Goal: Navigation & Orientation: Find specific page/section

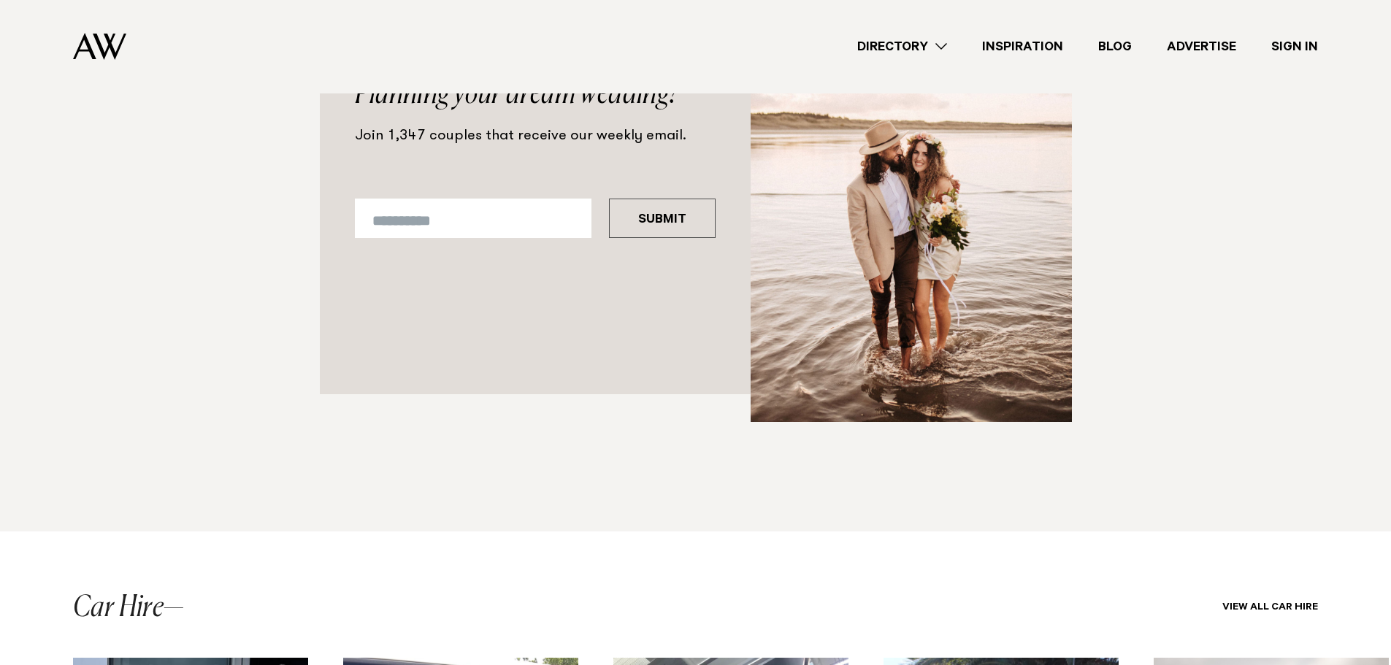
scroll to position [1941, 0]
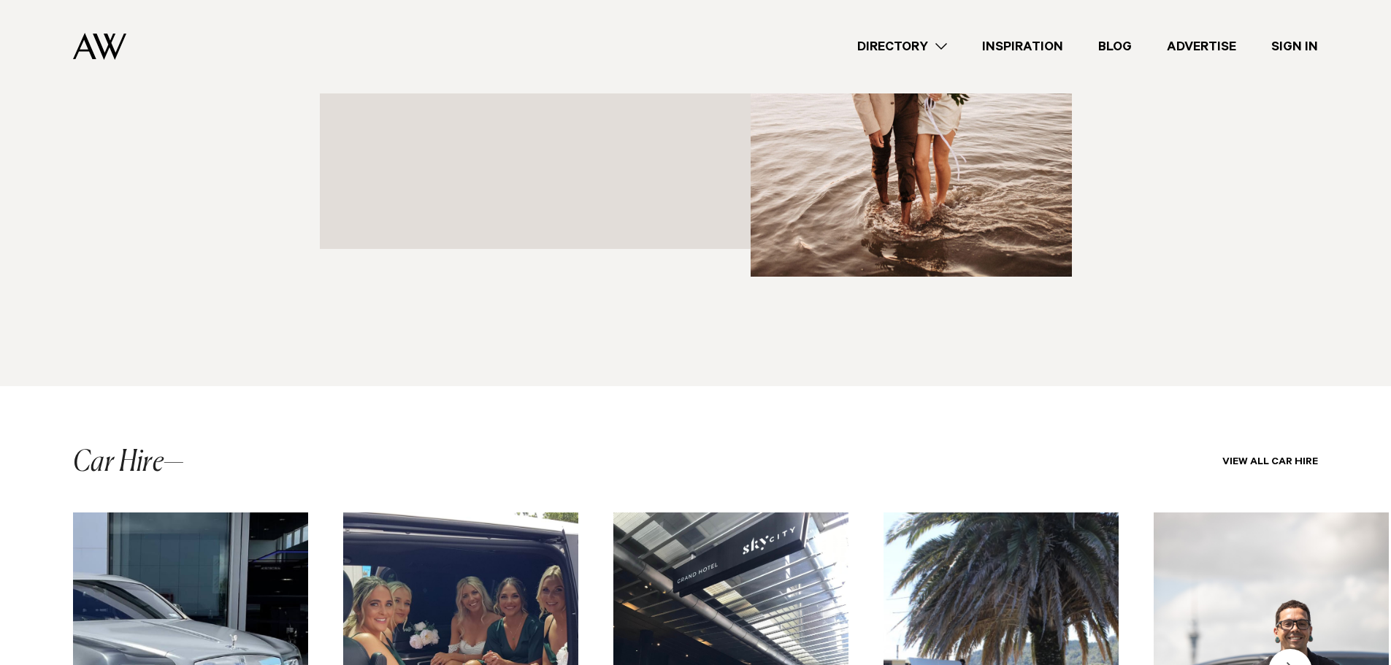
click at [930, 50] on link "Directory" at bounding box center [902, 47] width 125 height 20
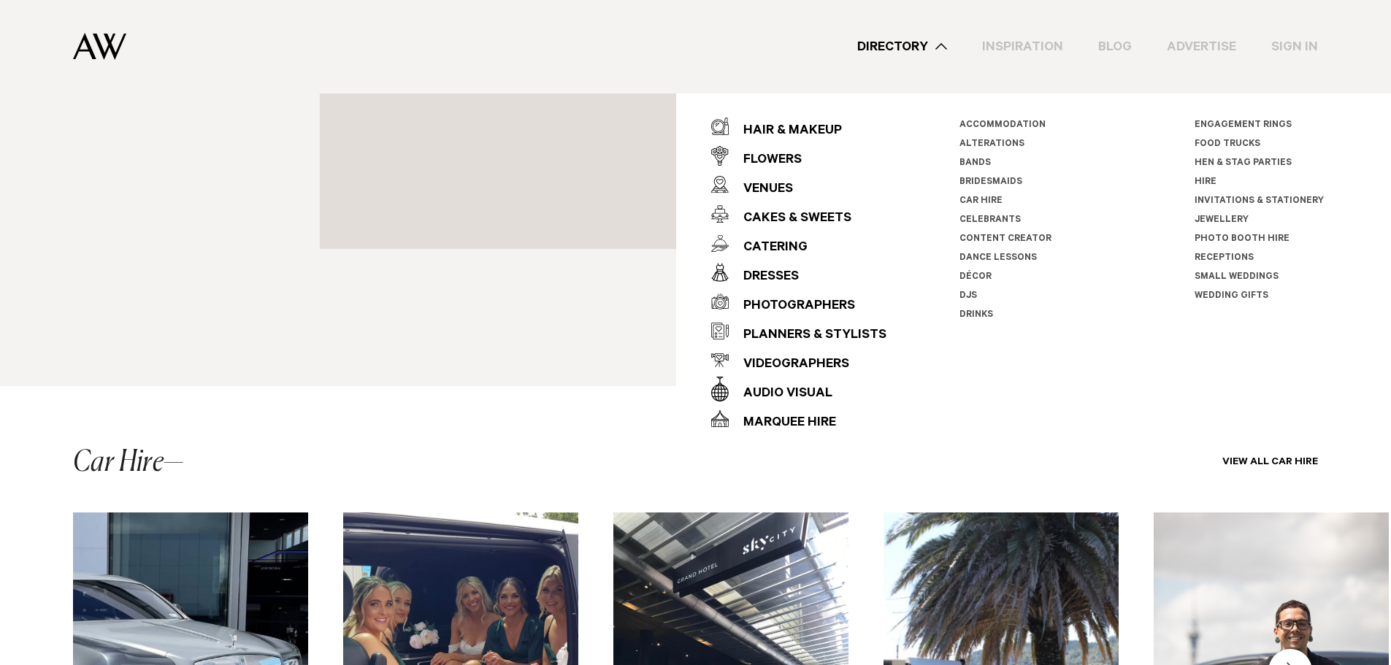
click at [964, 278] on link "Décor" at bounding box center [976, 277] width 32 height 10
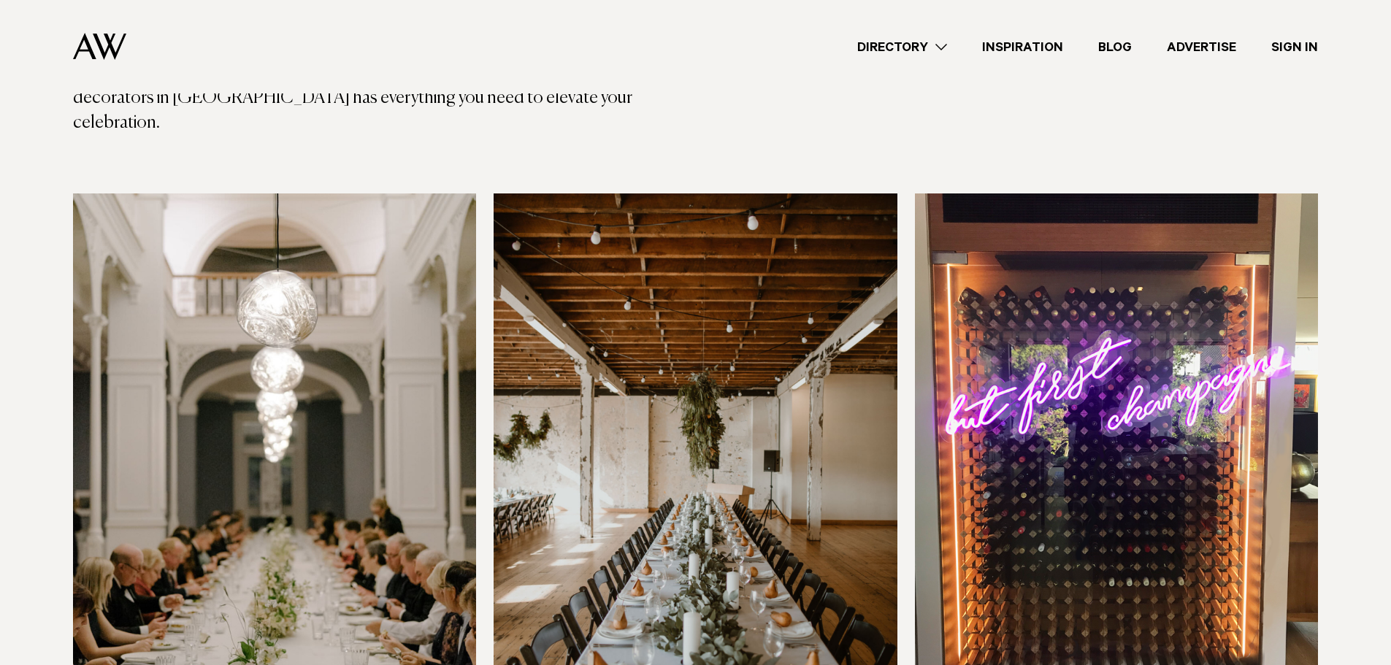
scroll to position [292, 0]
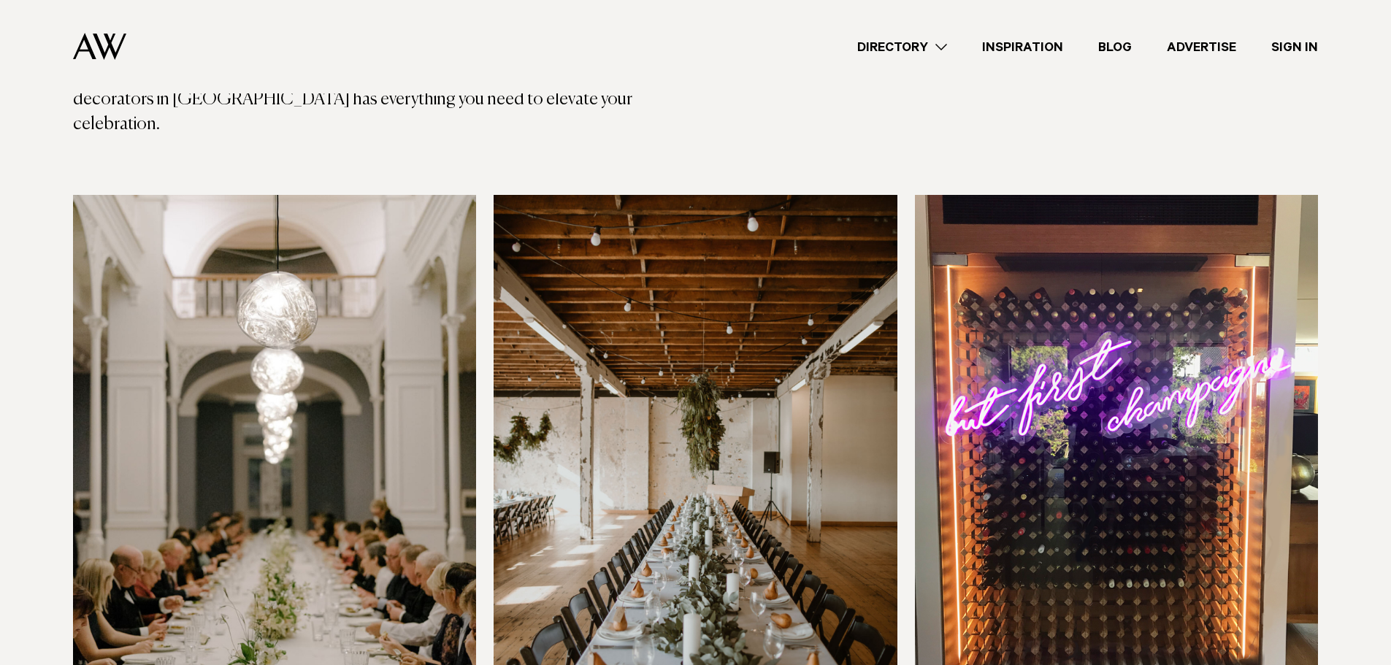
click at [906, 47] on link "Directory" at bounding box center [902, 47] width 125 height 20
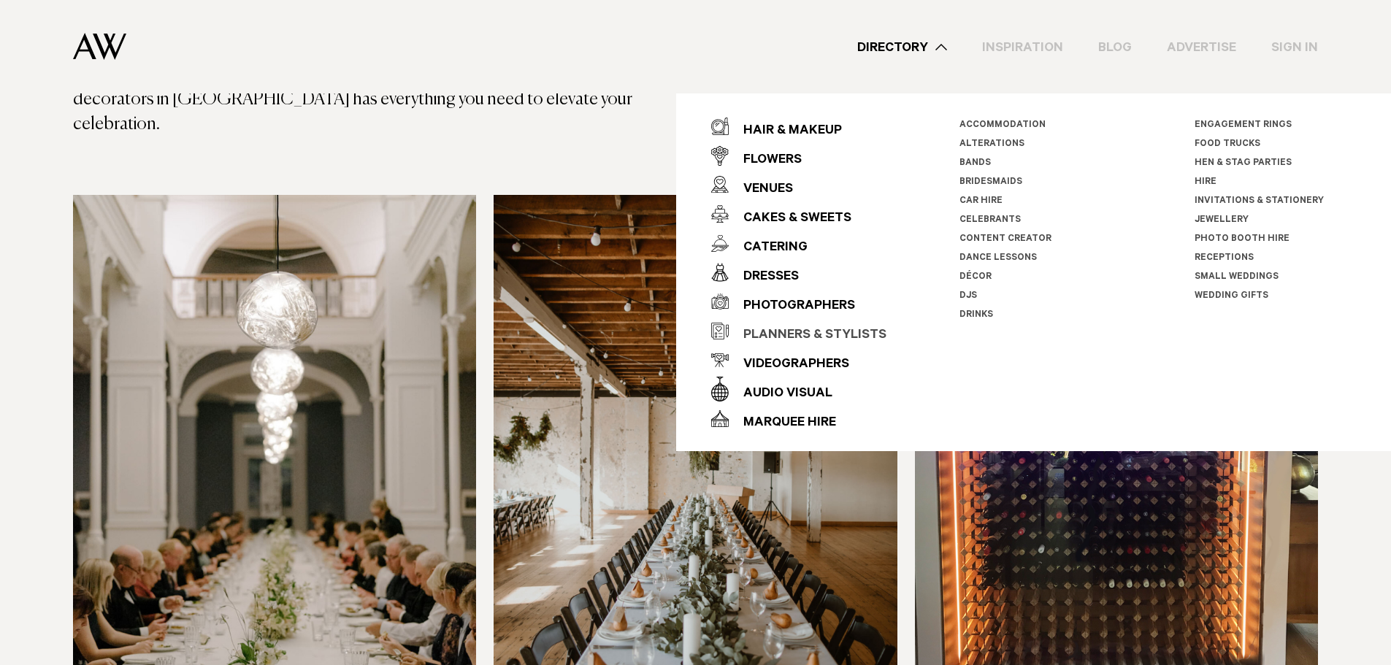
click at [781, 329] on div "Planners & Stylists" at bounding box center [808, 335] width 158 height 29
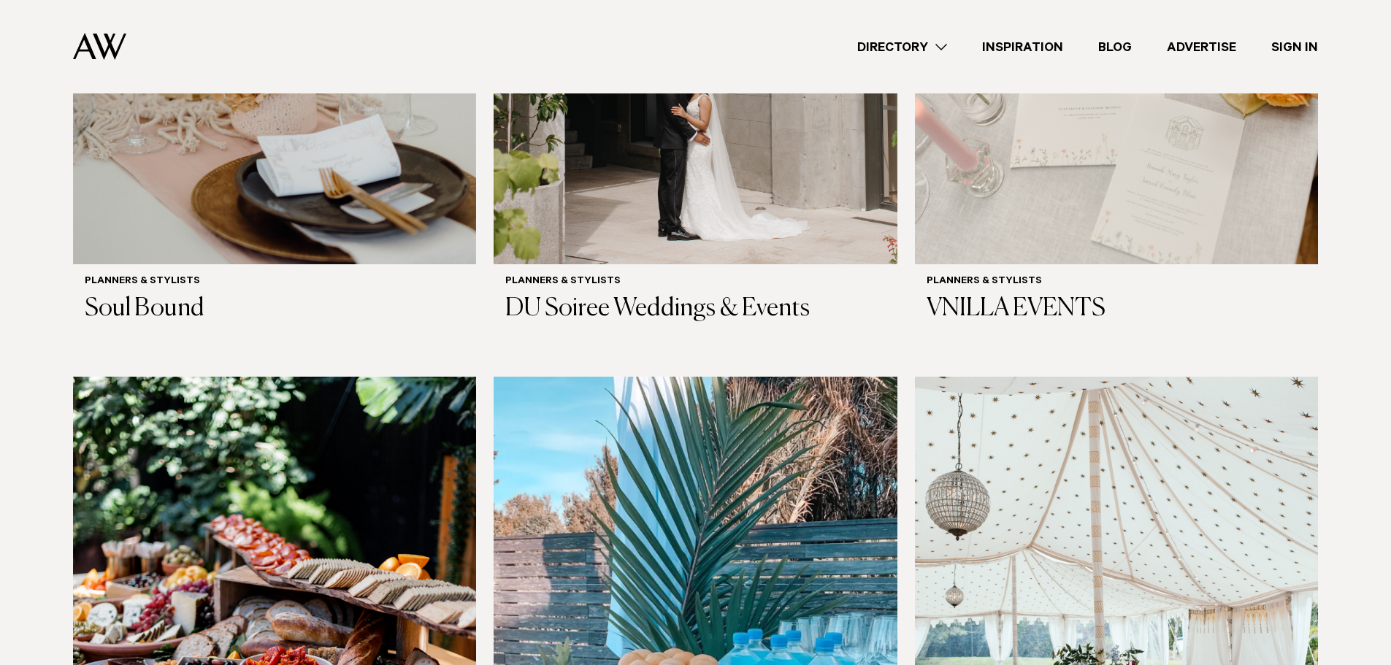
scroll to position [657, 0]
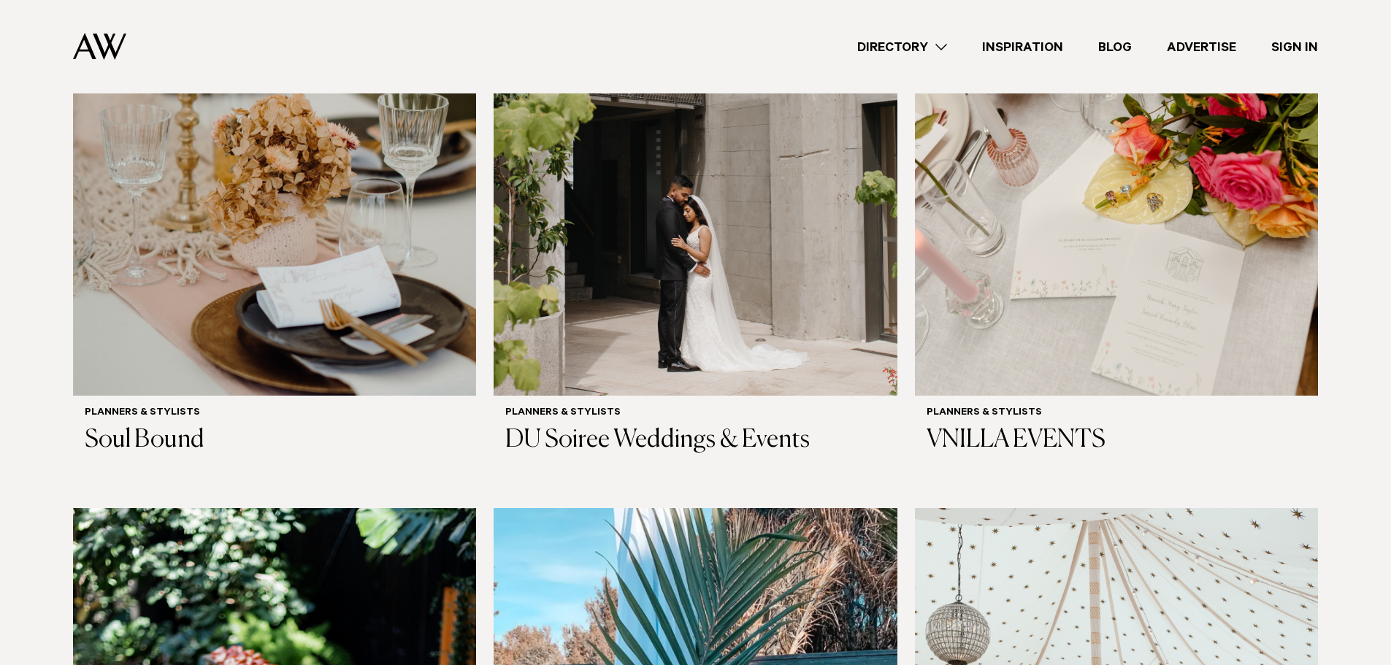
click at [932, 53] on link "Directory" at bounding box center [902, 47] width 125 height 20
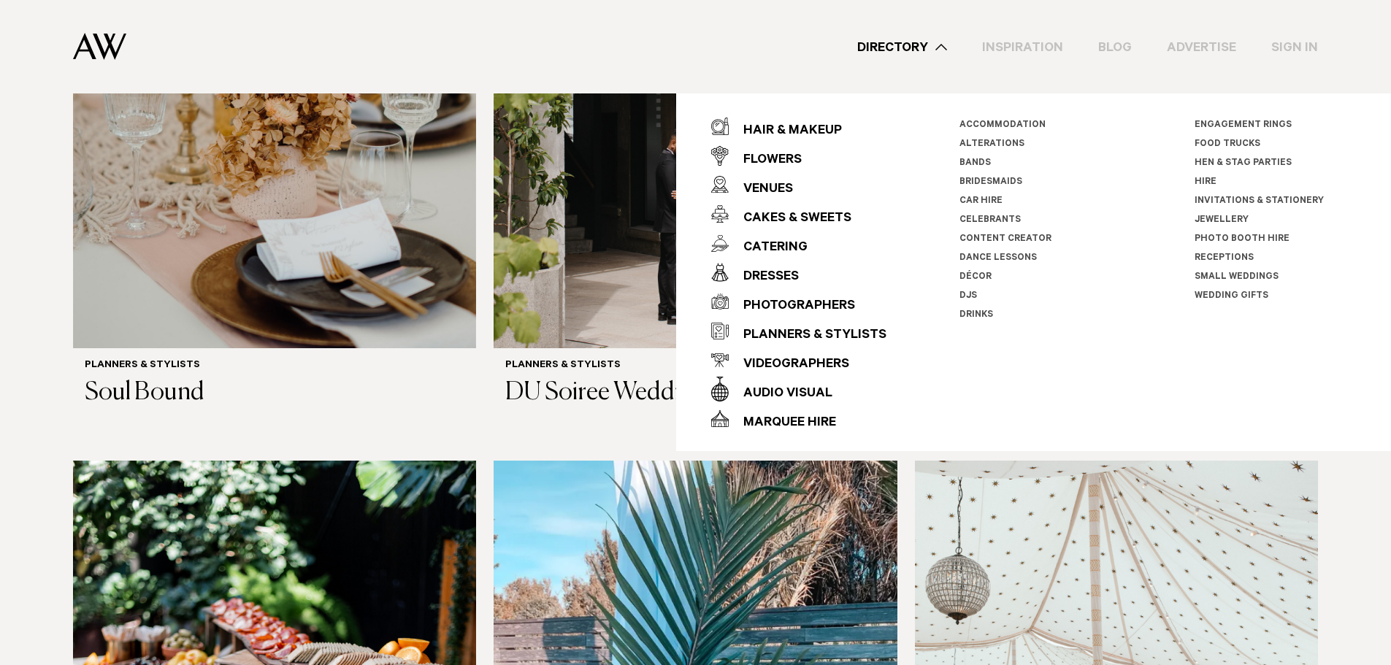
scroll to position [730, 0]
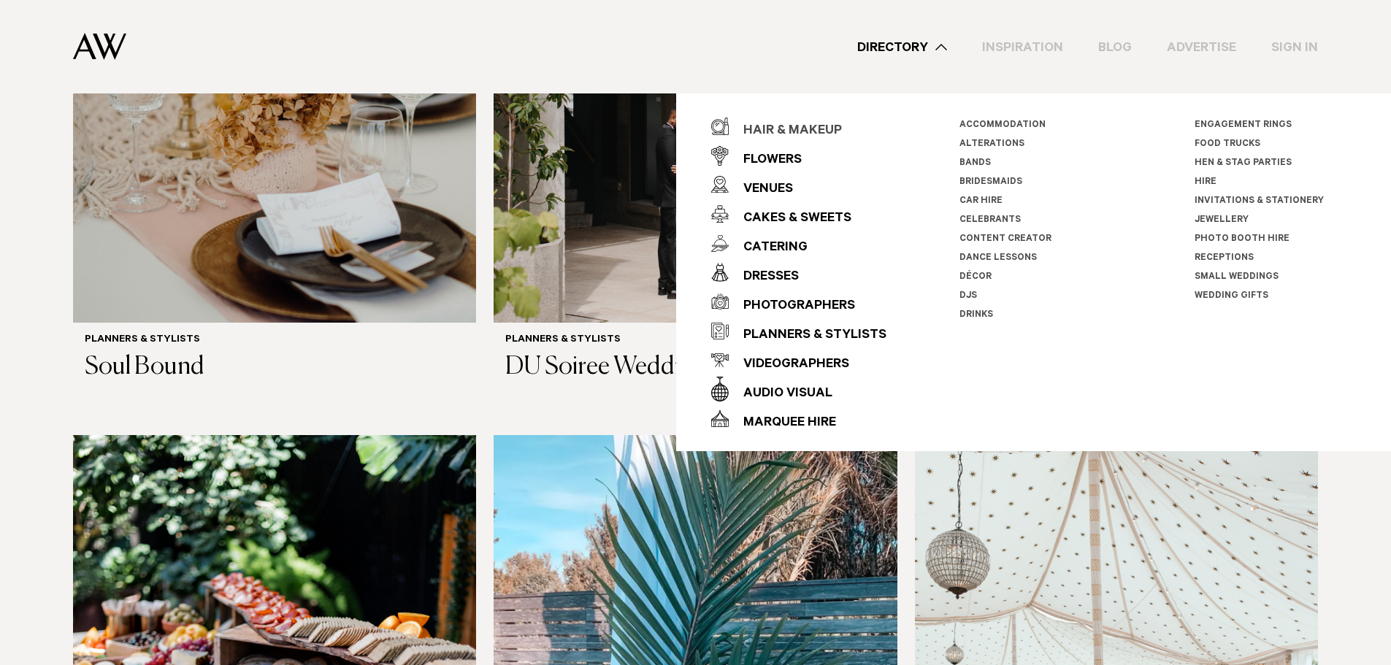
click at [795, 132] on div "Hair & Makeup" at bounding box center [785, 131] width 113 height 29
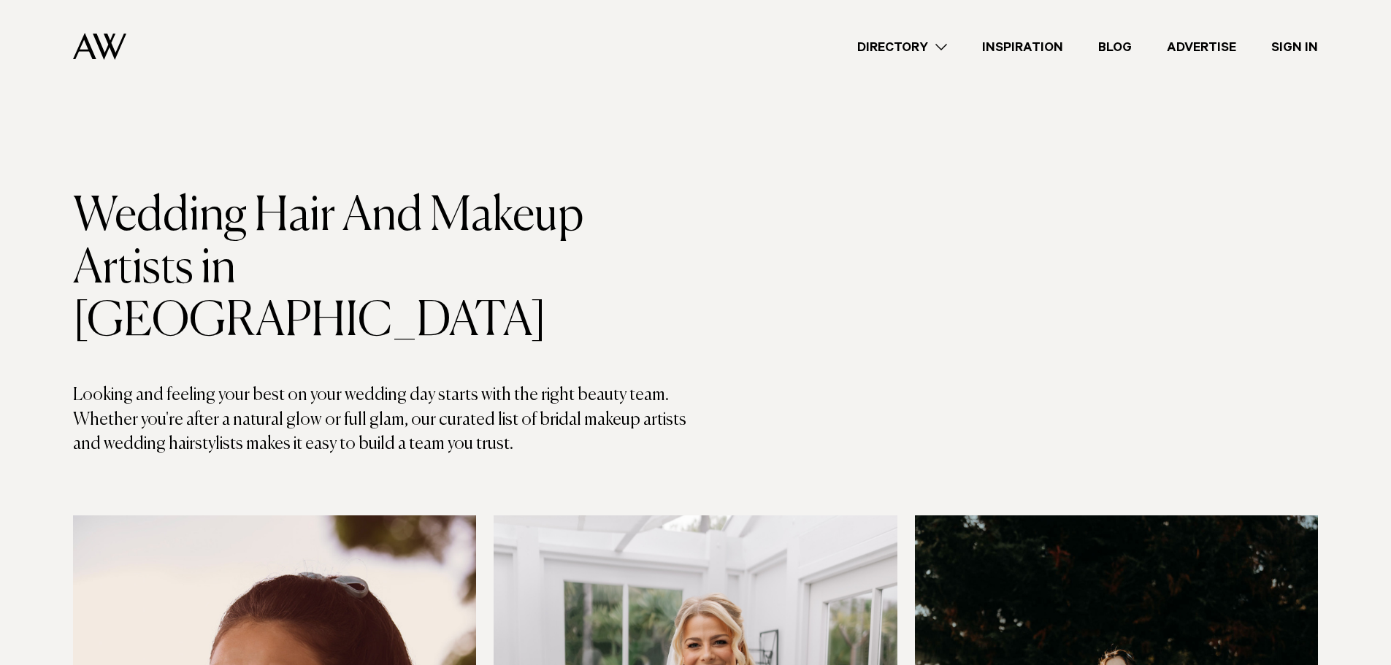
click at [930, 39] on link "Directory" at bounding box center [902, 47] width 125 height 20
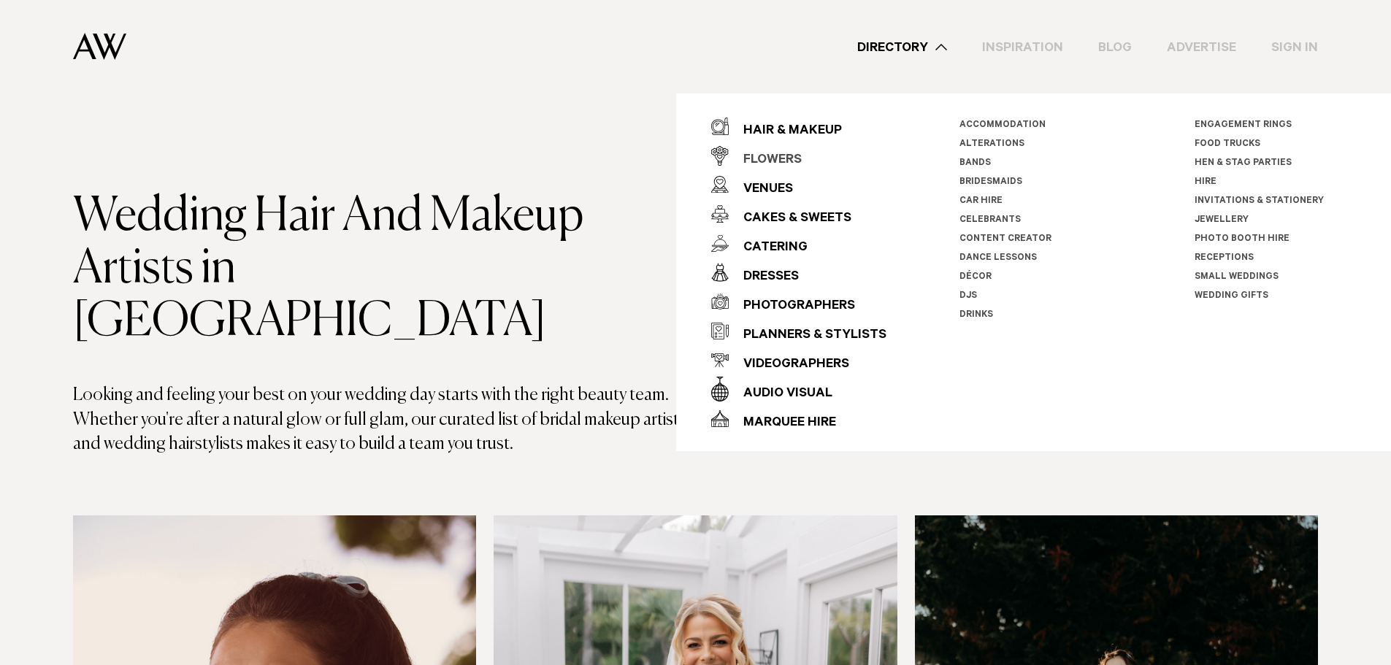
click at [788, 153] on div "Flowers" at bounding box center [765, 160] width 73 height 29
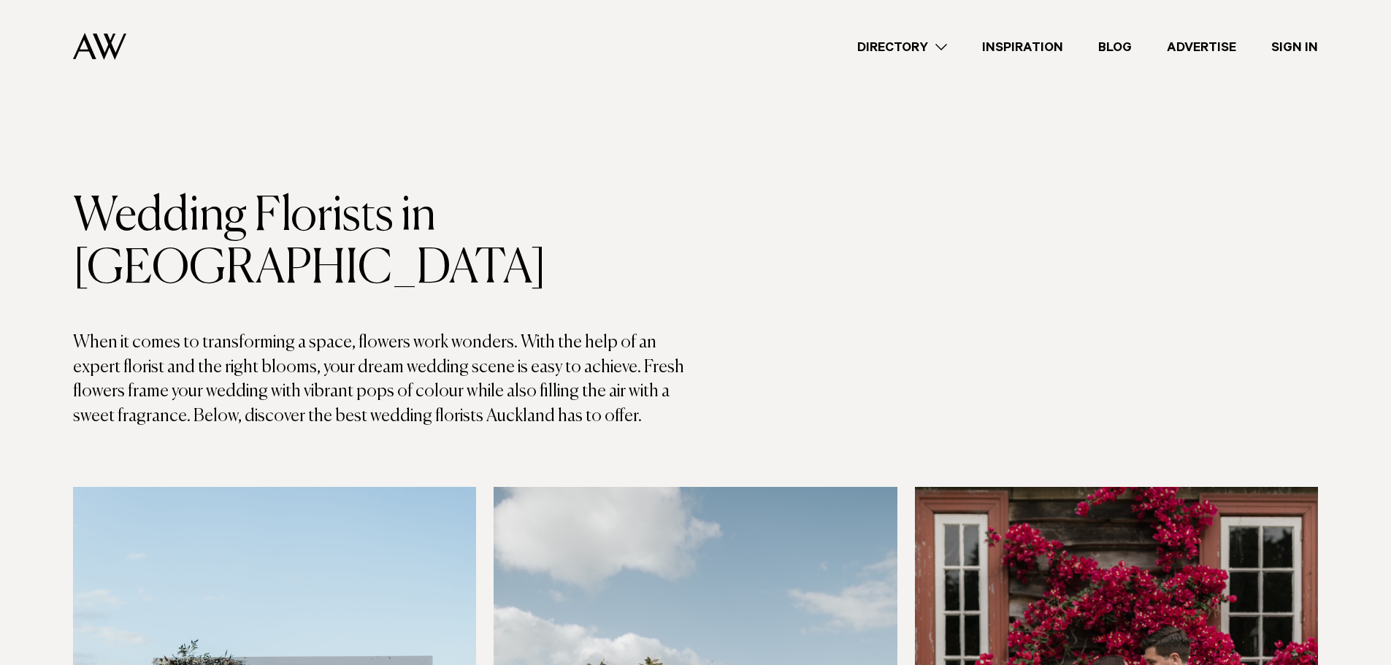
click at [930, 46] on link "Directory" at bounding box center [902, 47] width 125 height 20
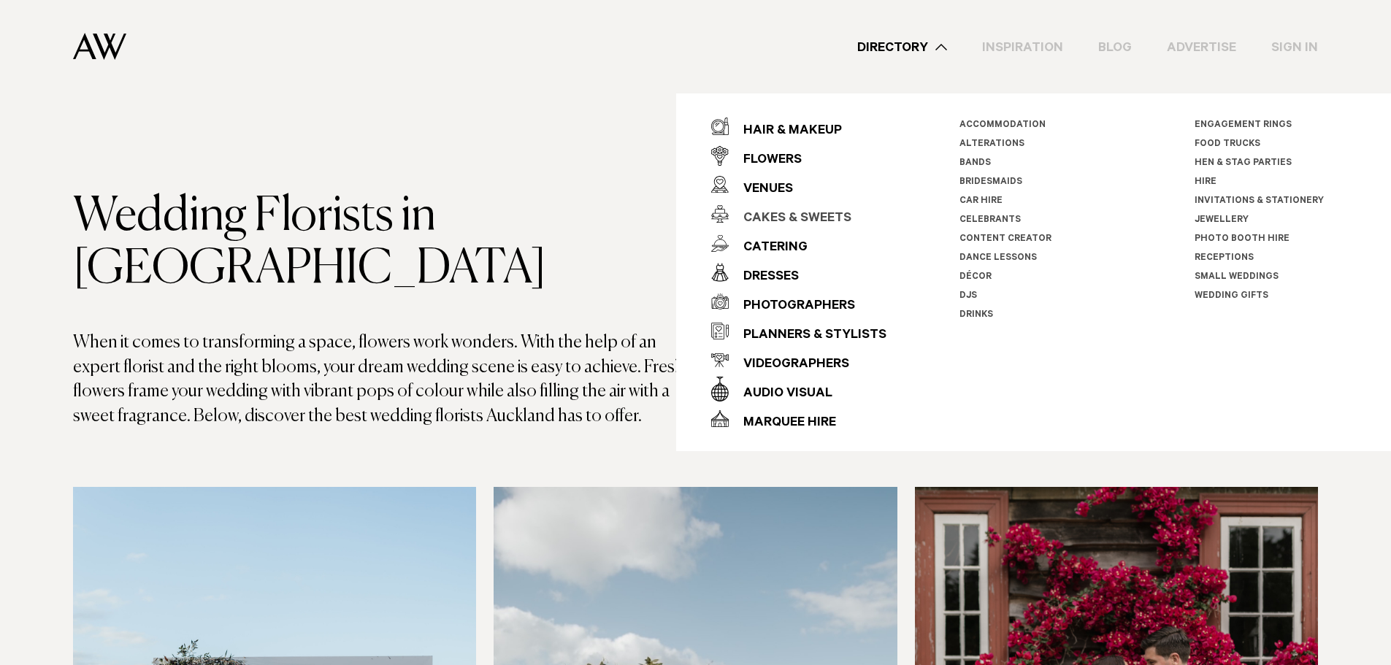
click at [812, 215] on div "Cakes & Sweets" at bounding box center [790, 218] width 123 height 29
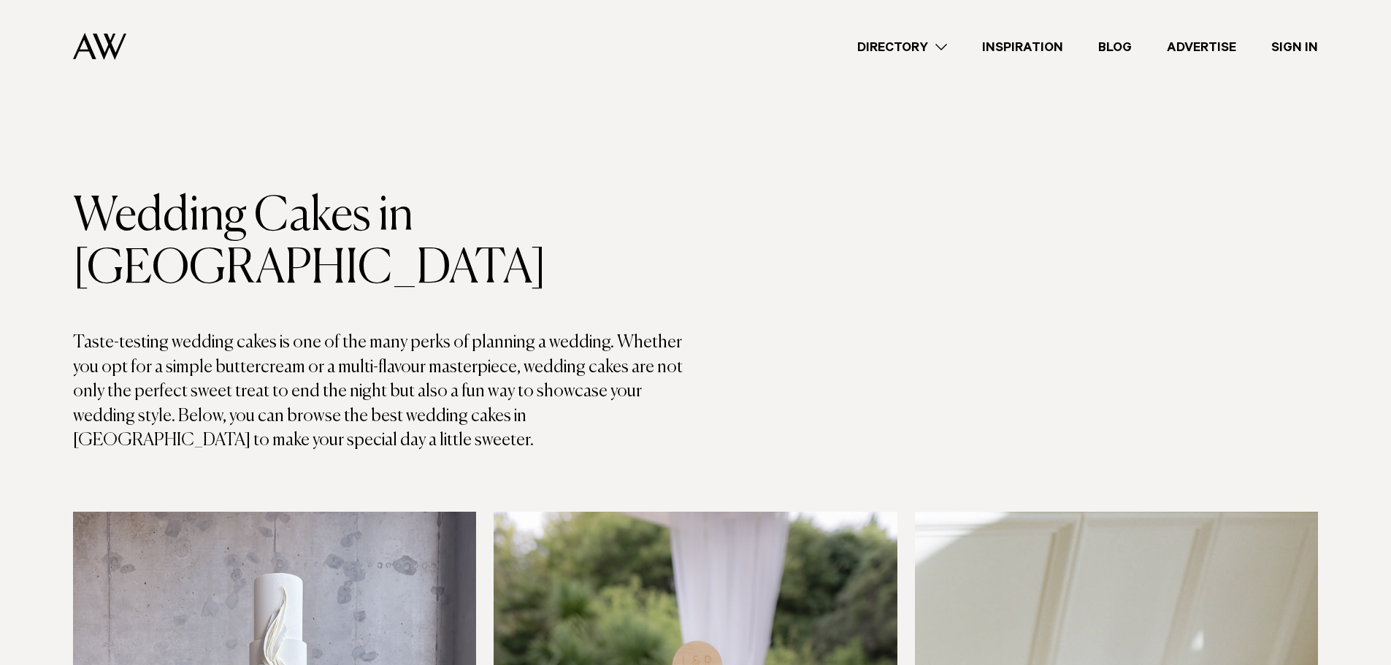
click at [924, 51] on link "Directory" at bounding box center [902, 47] width 125 height 20
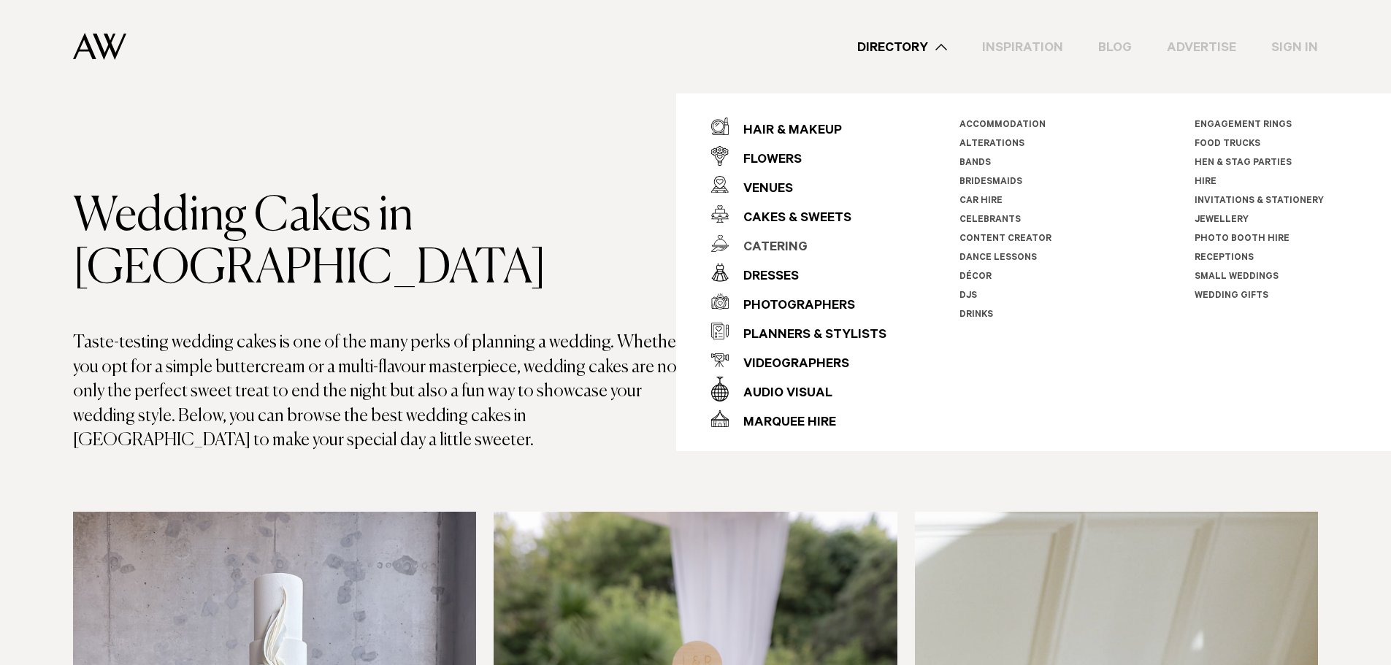
click at [787, 250] on div "Catering" at bounding box center [768, 248] width 79 height 29
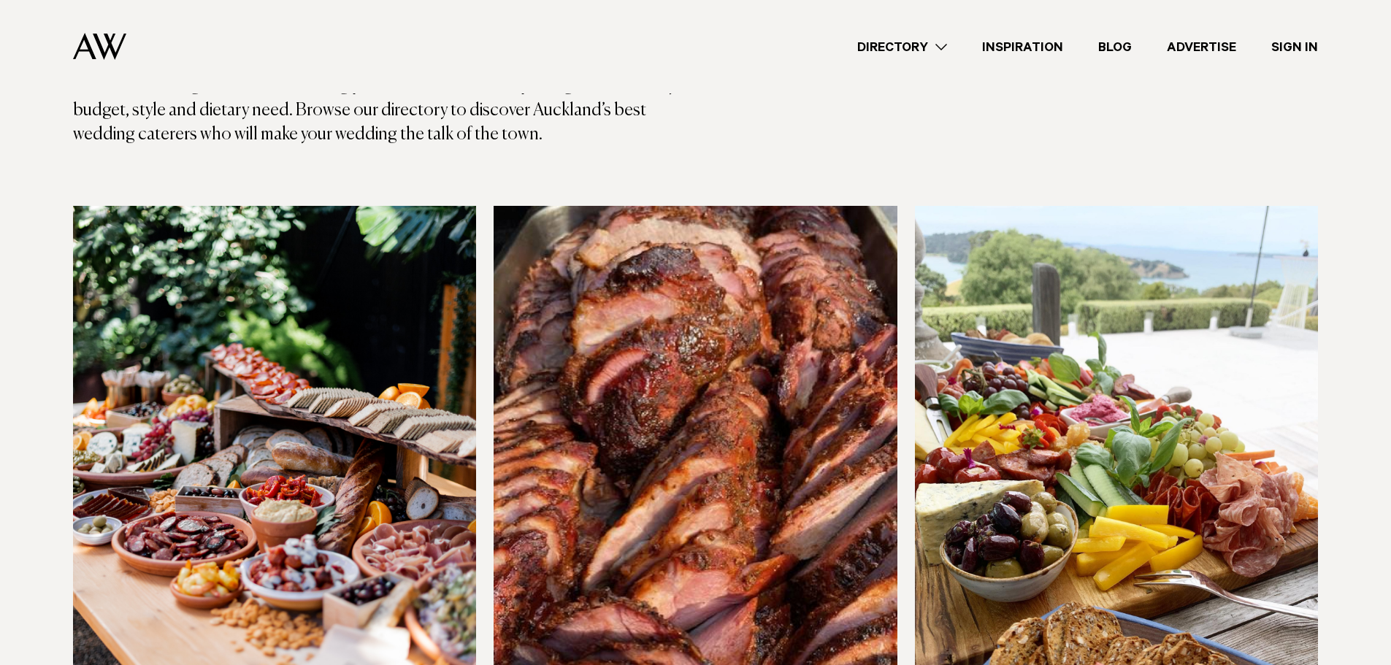
scroll to position [511, 0]
